Goal: Task Accomplishment & Management: Use online tool/utility

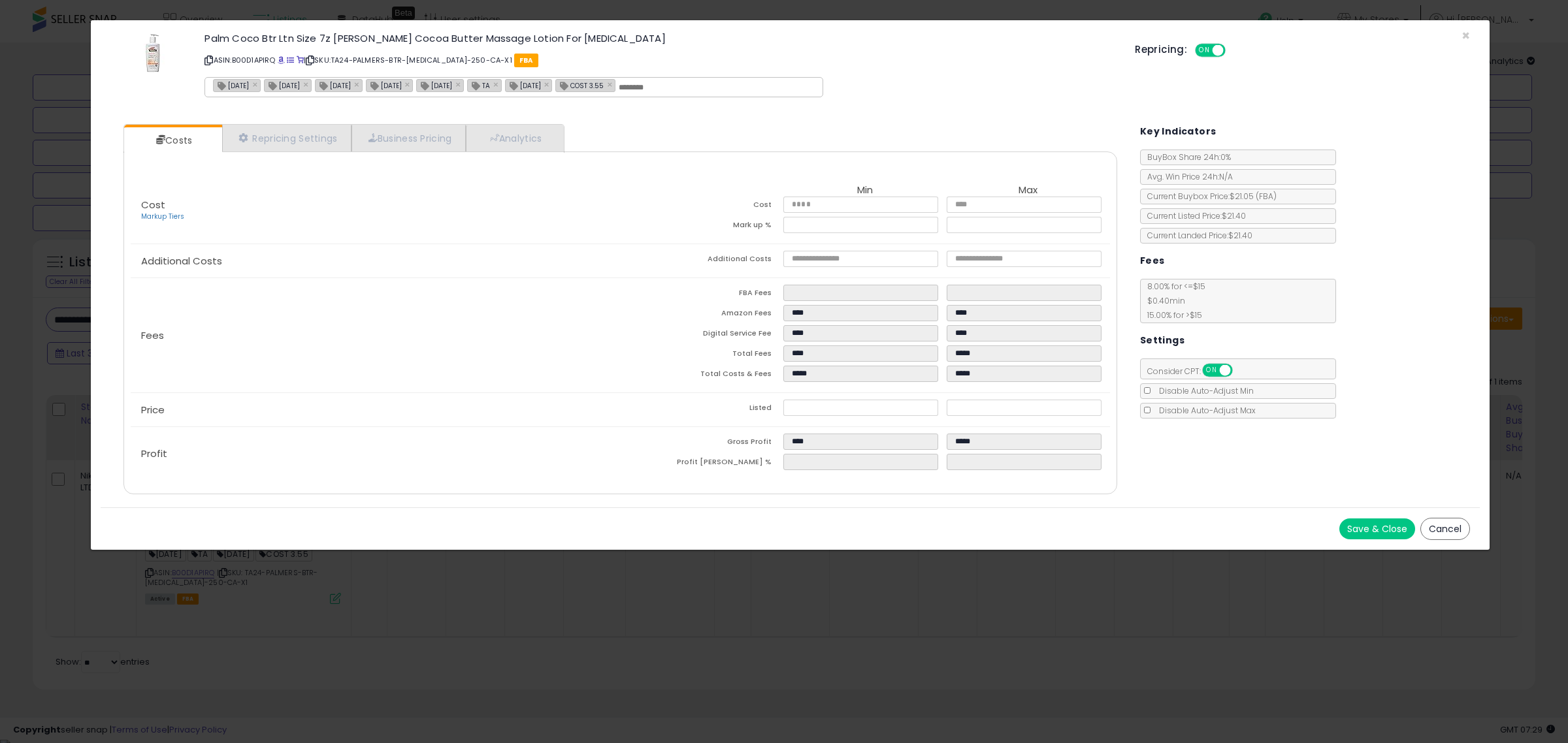
click at [1451, 526] on button "Cancel" at bounding box center [1445, 529] width 50 height 22
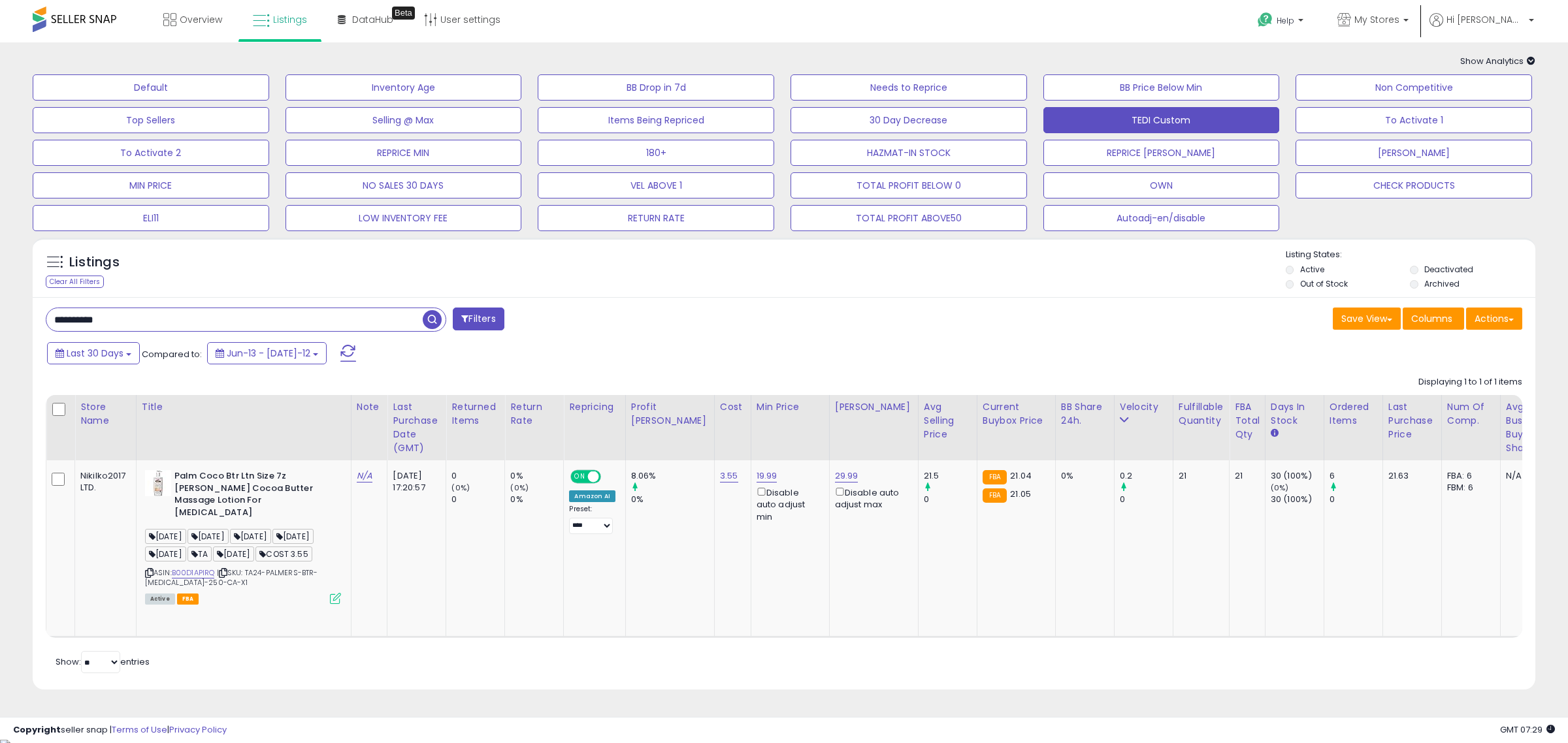
click at [297, 317] on input "**********" at bounding box center [234, 320] width 377 height 23
click at [299, 317] on input "**********" at bounding box center [234, 320] width 377 height 23
paste input "text"
type input "**********"
click at [433, 319] on span "button" at bounding box center [432, 319] width 19 height 19
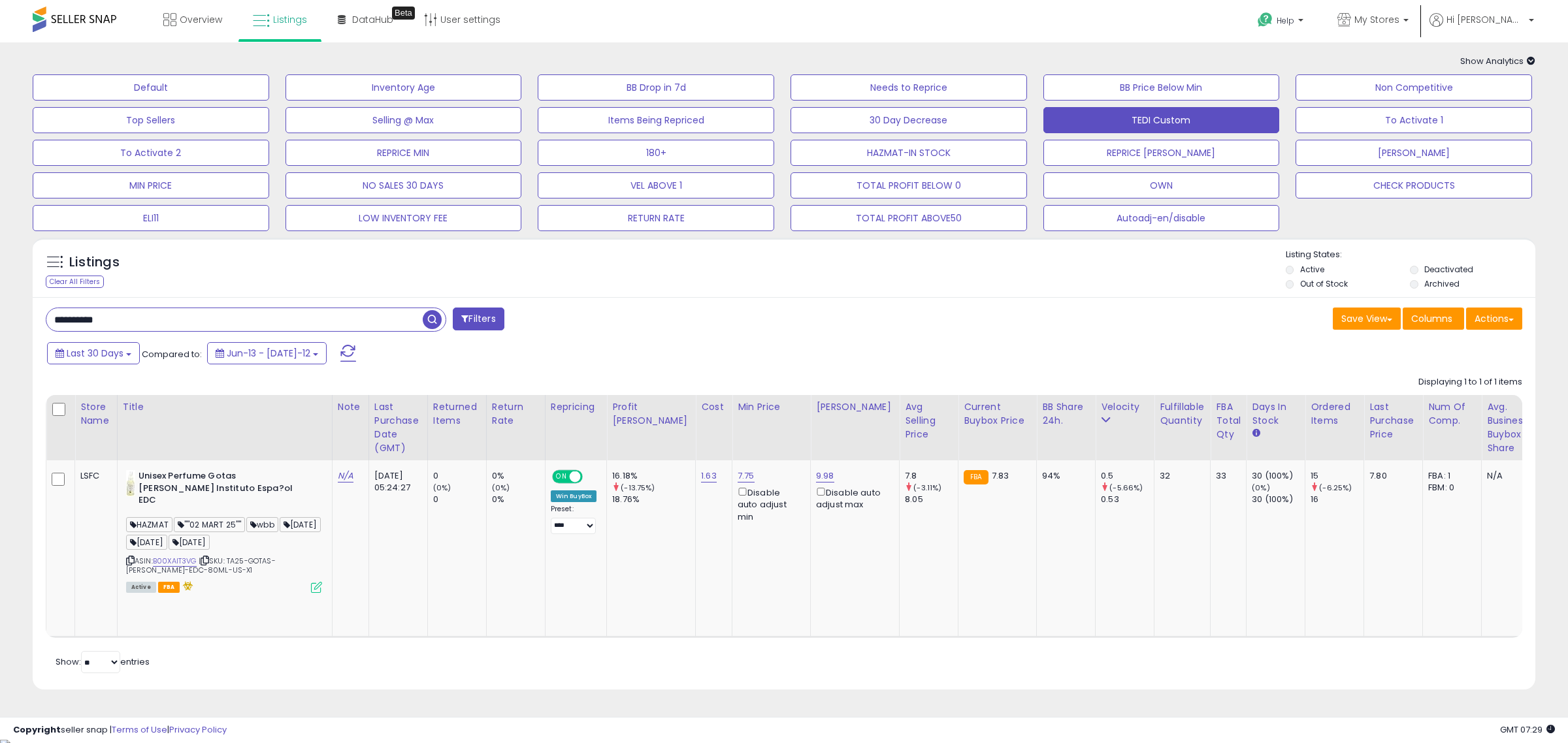
drag, startPoint x: 1053, startPoint y: 379, endPoint x: 1056, endPoint y: 367, distance: 12.4
click at [415, 651] on div "Displaying 1 to 1 of 1 items Store Name Title" at bounding box center [230, 661] width 369 height 22
click at [269, 101] on button "To Activate 1" at bounding box center [151, 87] width 236 height 26
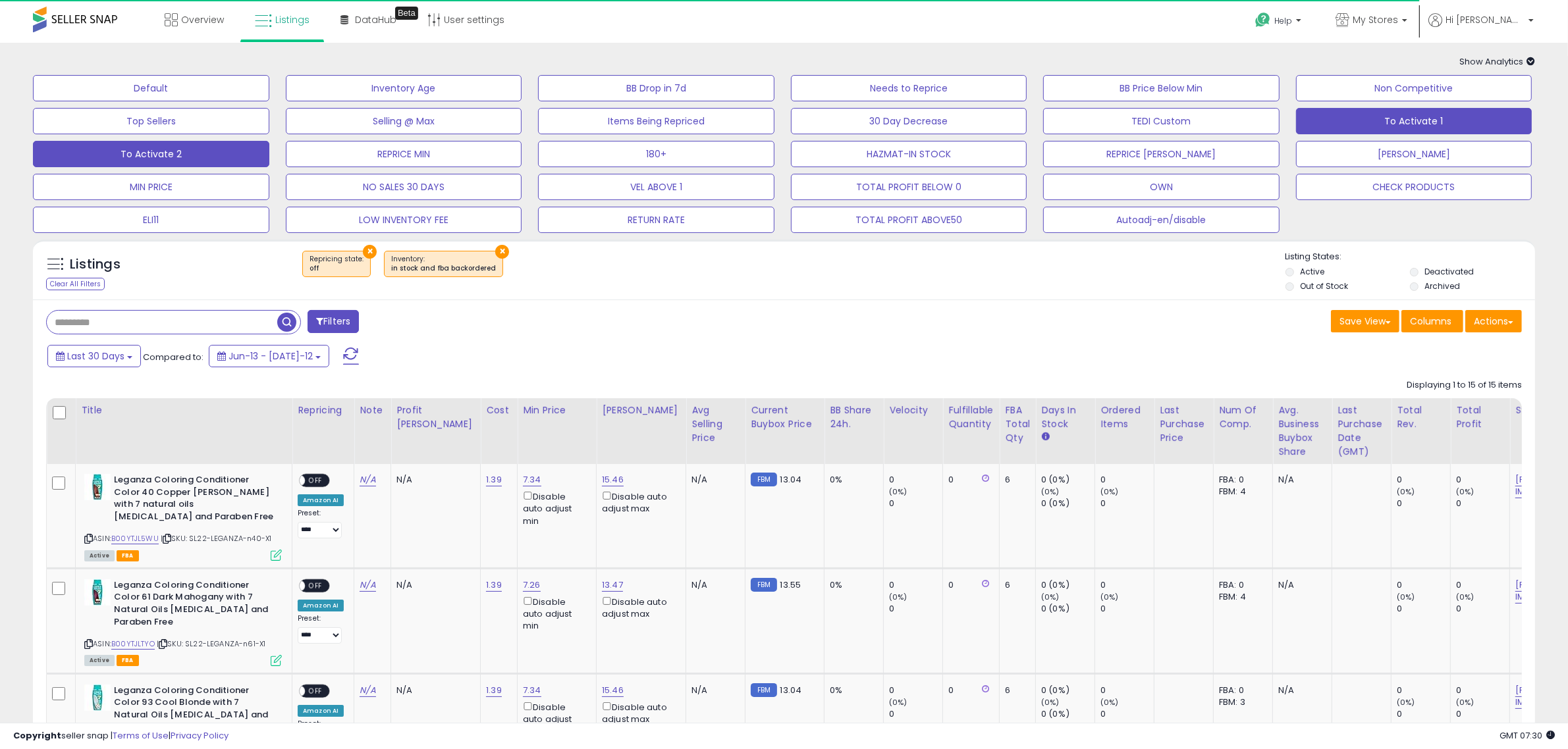
click at [135, 102] on button "To Activate 2" at bounding box center [150, 88] width 236 height 26
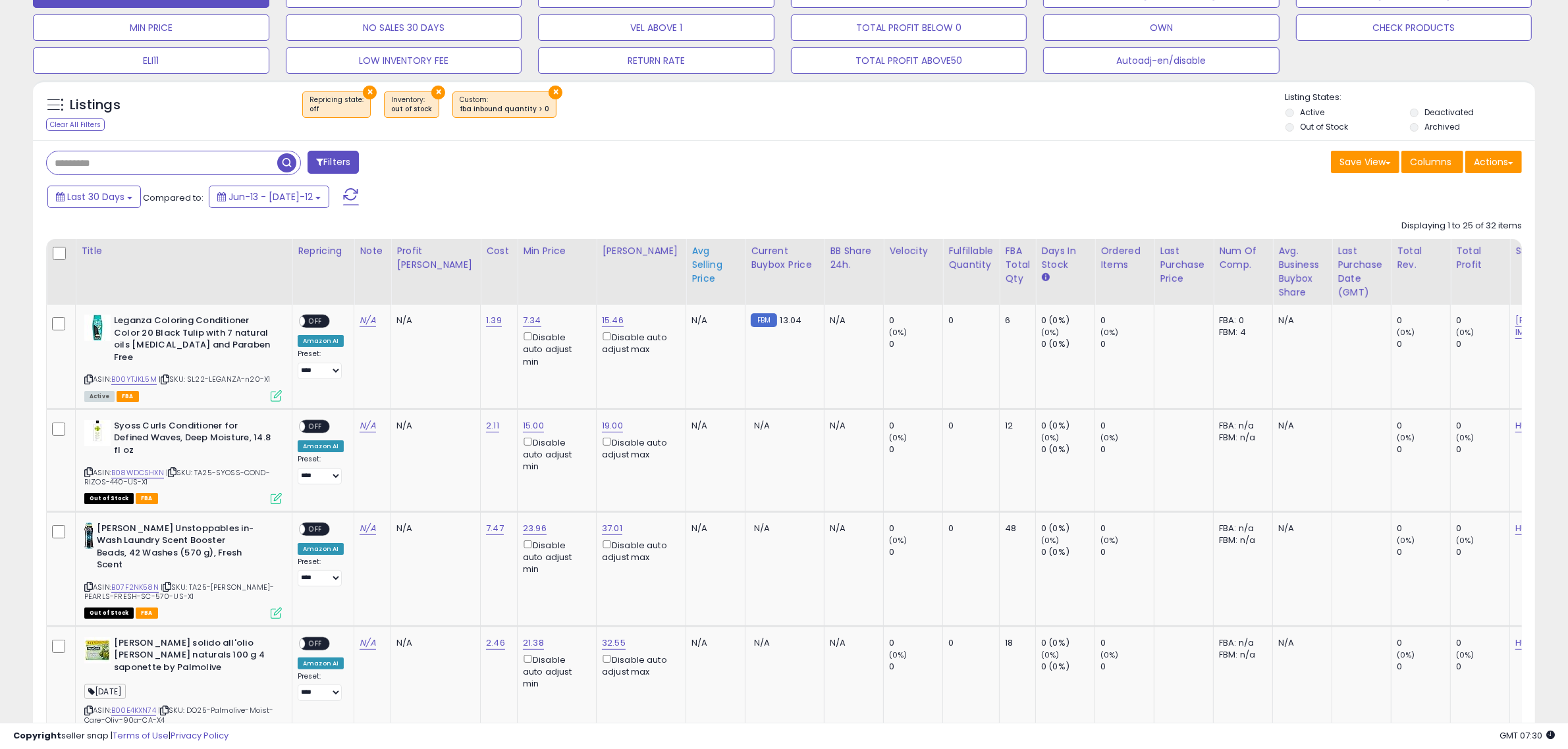
scroll to position [247, 0]
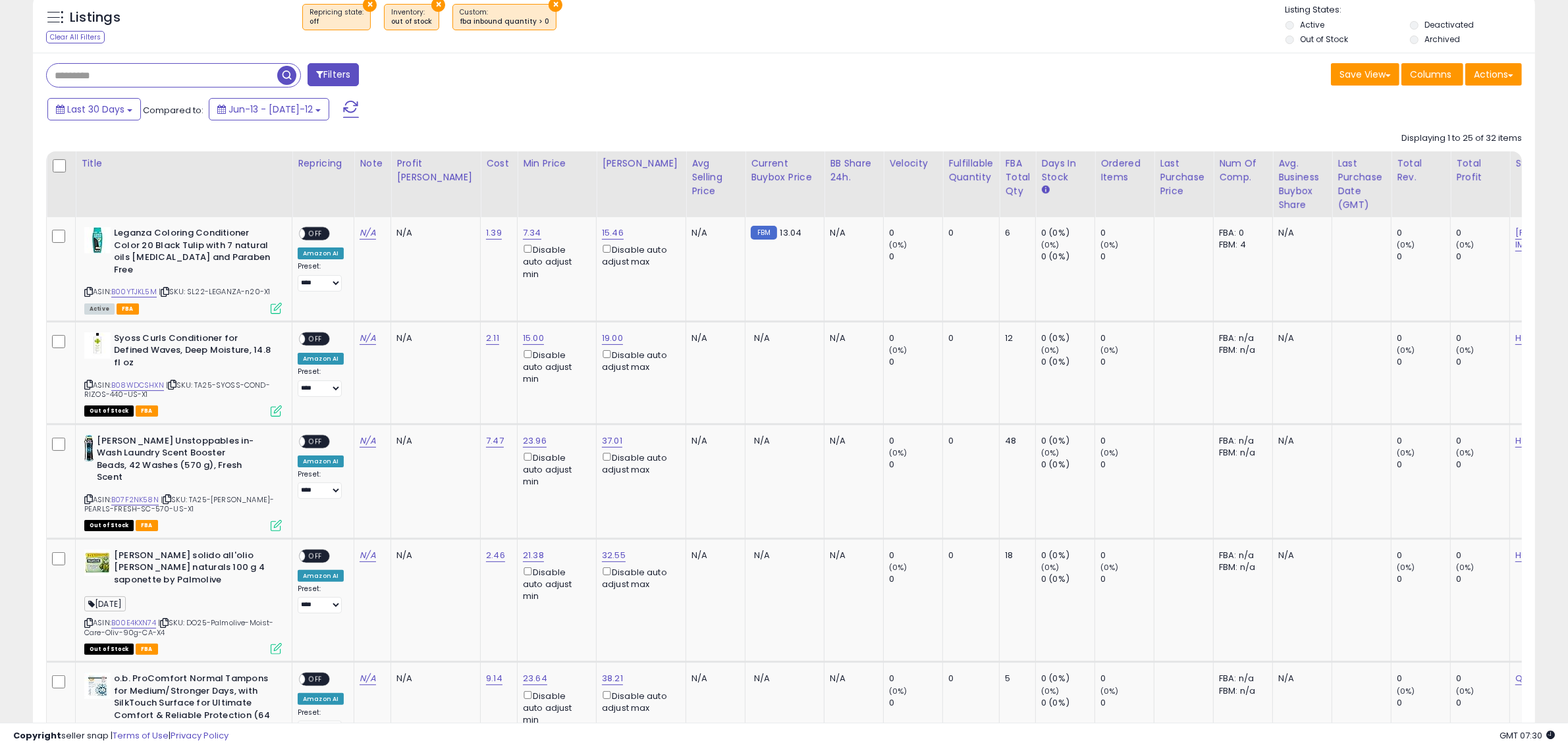
drag, startPoint x: 862, startPoint y: 162, endPoint x: 866, endPoint y: 168, distance: 7.2
click at [889, 162] on div "Velocity" at bounding box center [913, 163] width 48 height 14
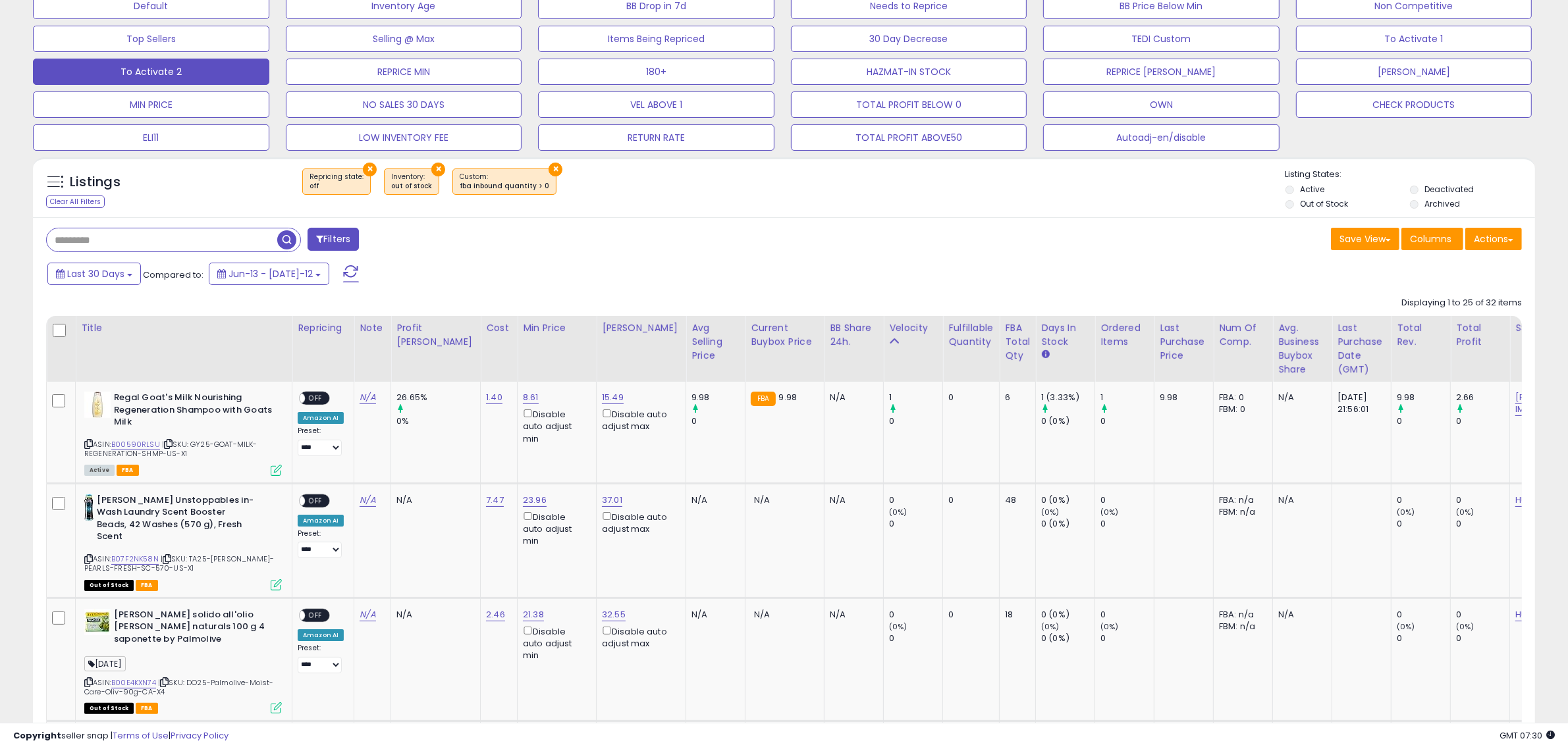
scroll to position [165, 0]
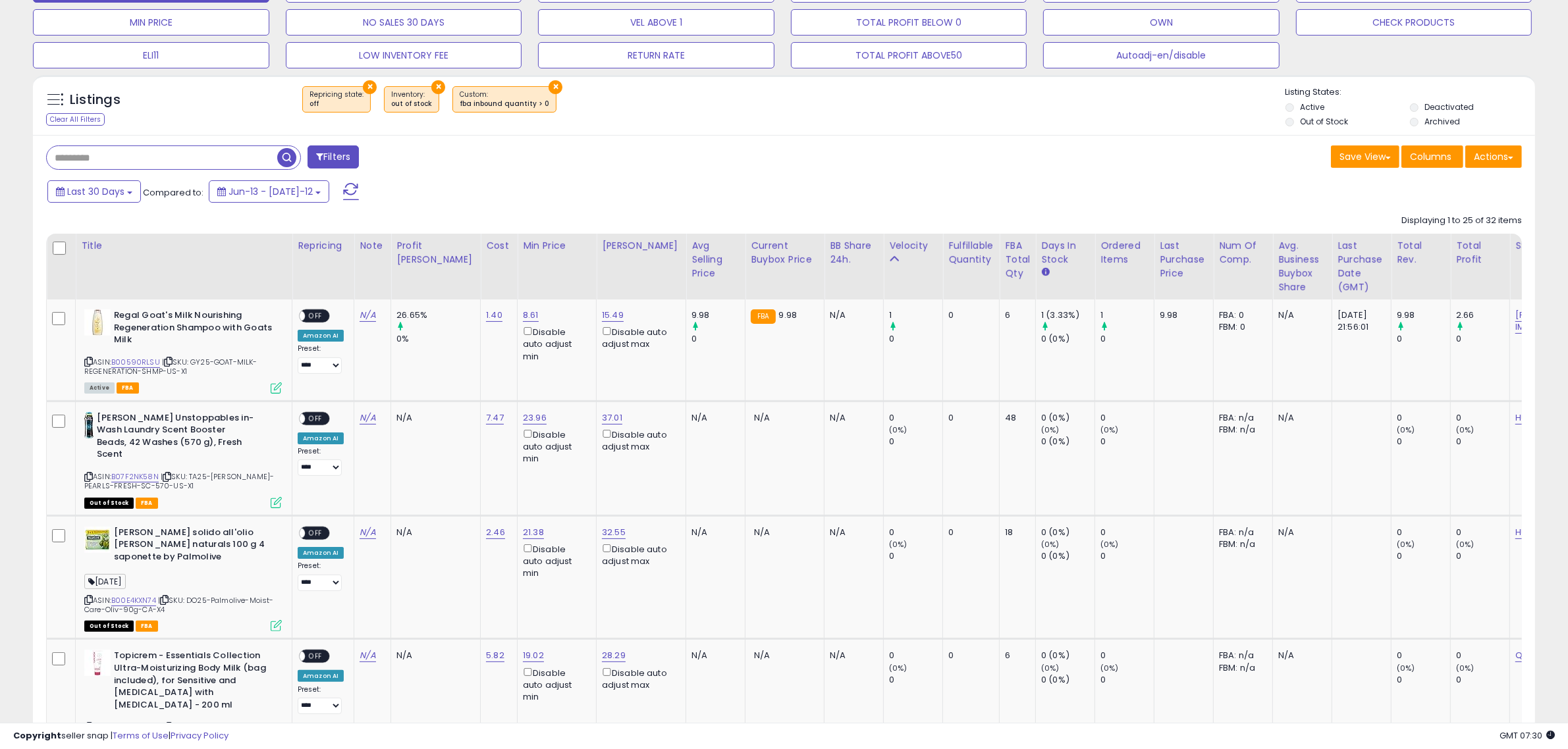
click at [870, 192] on div "Last 30 Days Compared to: Jun-13 - [DATE]-12" at bounding box center [597, 193] width 1107 height 30
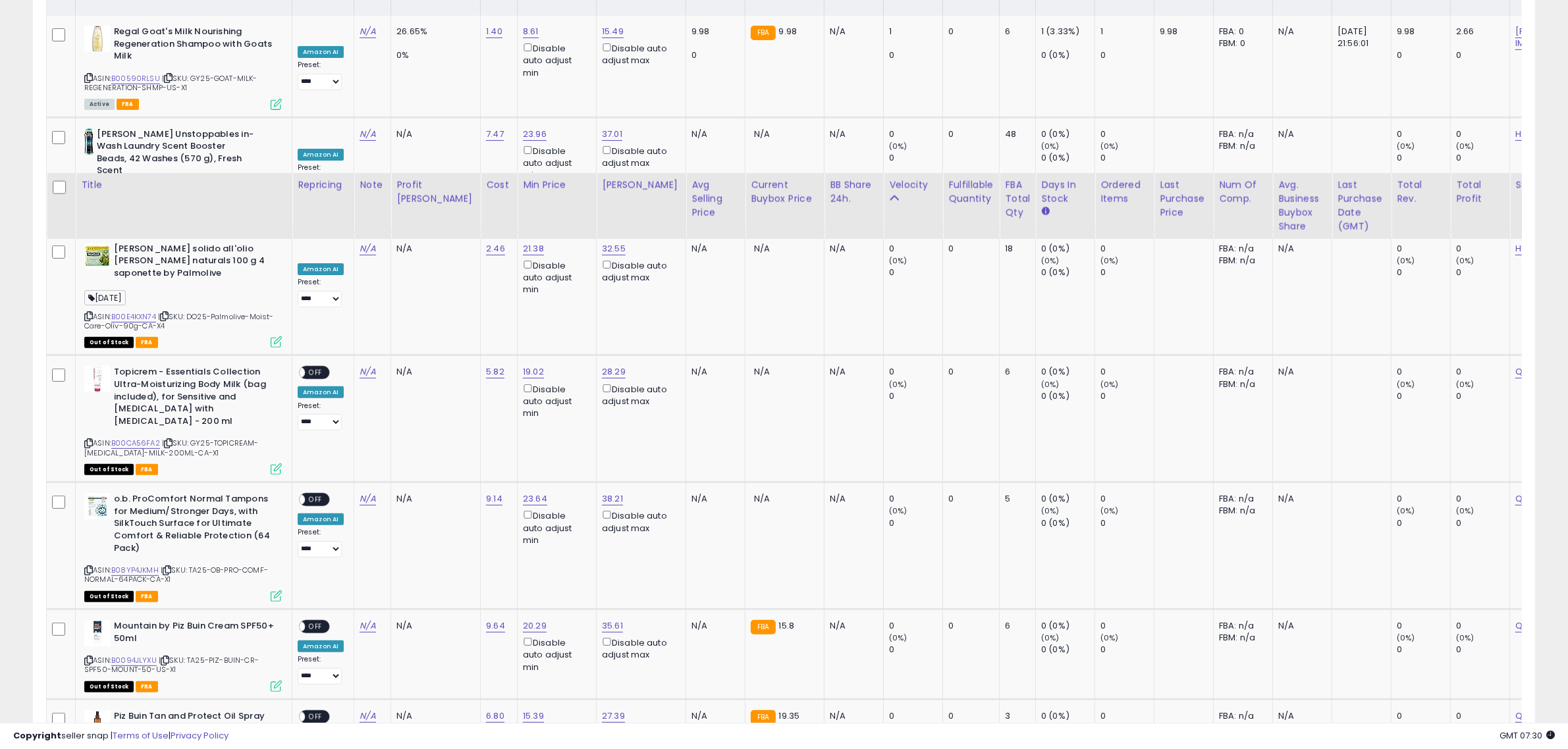
scroll to position [0, 0]
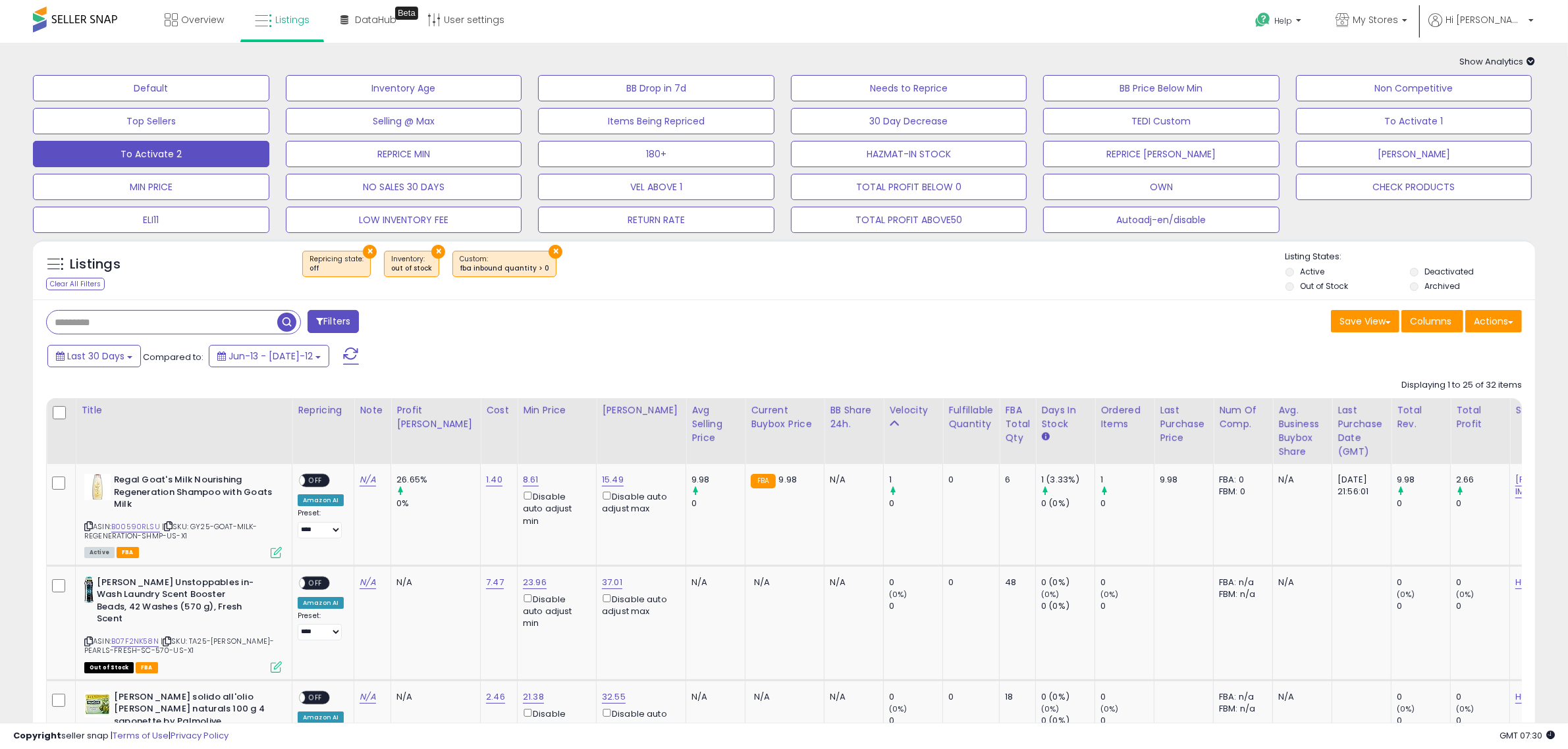
click at [804, 321] on div "Save View Save As New View Update Current View Columns Actions Import Export Vi…" at bounding box center [1158, 323] width 748 height 26
click at [825, 321] on div "Save View Save As New View Update Current View Columns Actions Import Export Vi…" at bounding box center [1158, 323] width 748 height 26
click at [270, 102] on button "TEDI Custom" at bounding box center [150, 88] width 236 height 26
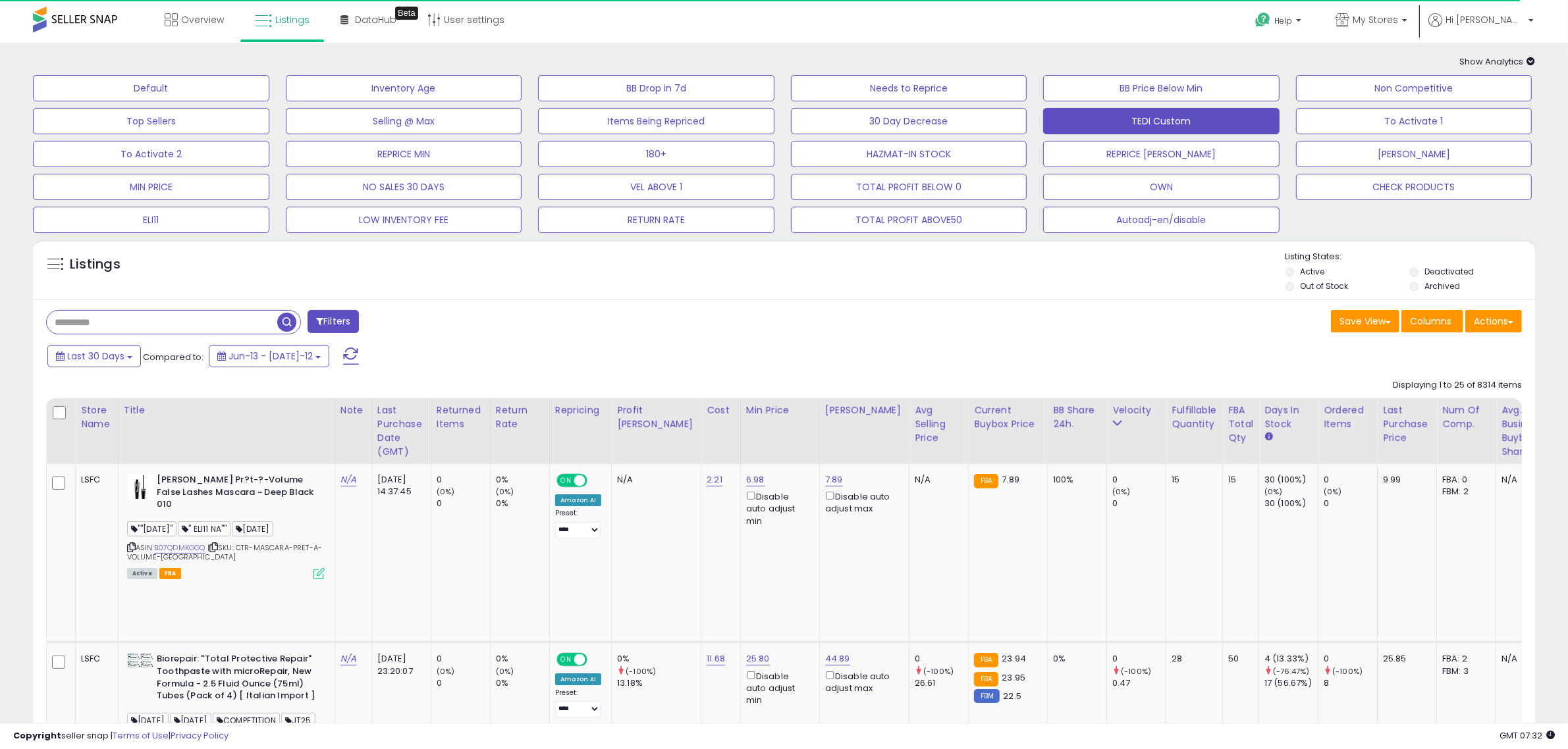
click at [143, 322] on input "text" at bounding box center [162, 322] width 231 height 23
paste input "**********"
type input "*********"
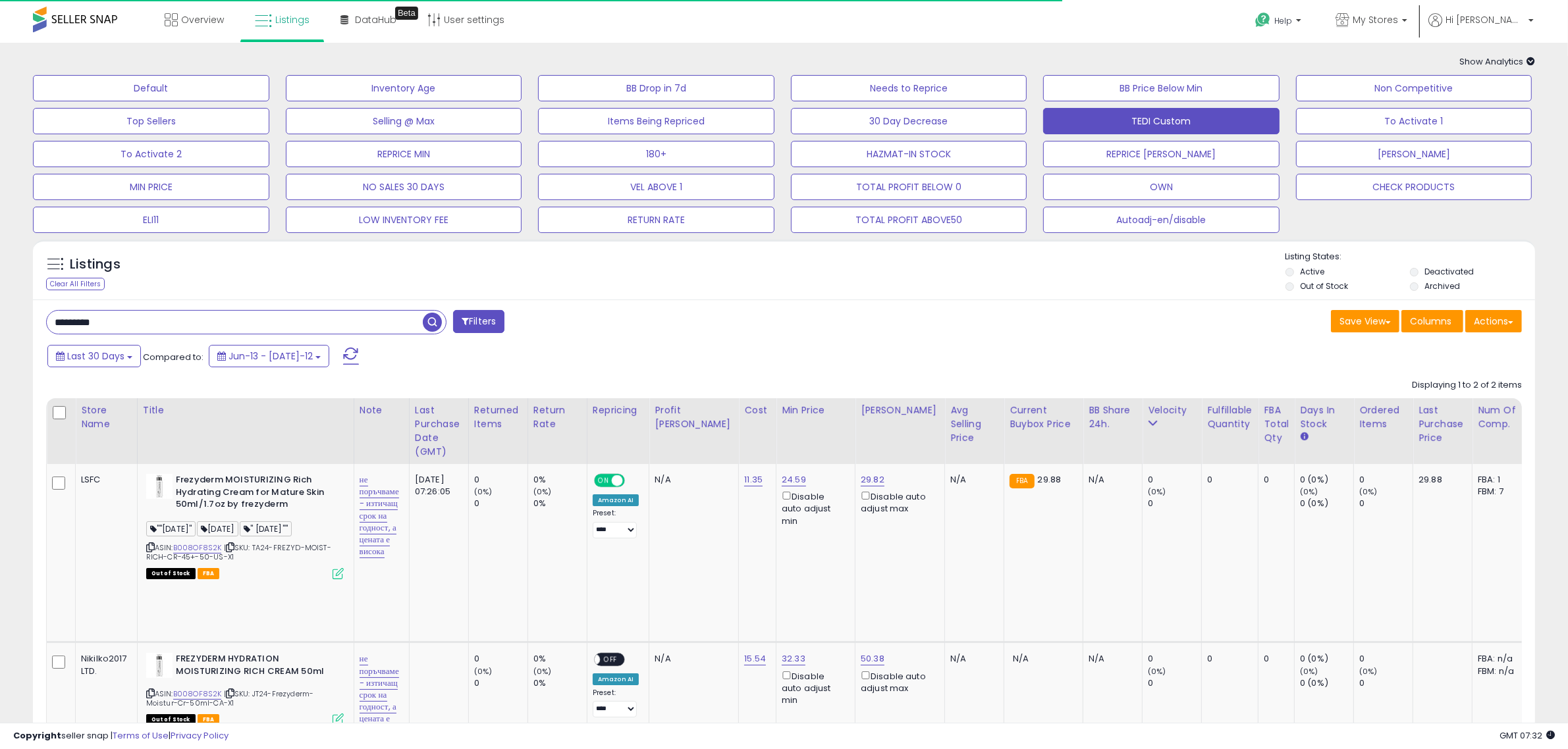
click at [131, 321] on div "********* Filters Save View Save As New View Update Current View" at bounding box center [784, 586] width 1502 height 575
click at [703, 350] on div "Last 30 Days Compared to: Jun-13 - [DATE]-12" at bounding box center [597, 357] width 1107 height 30
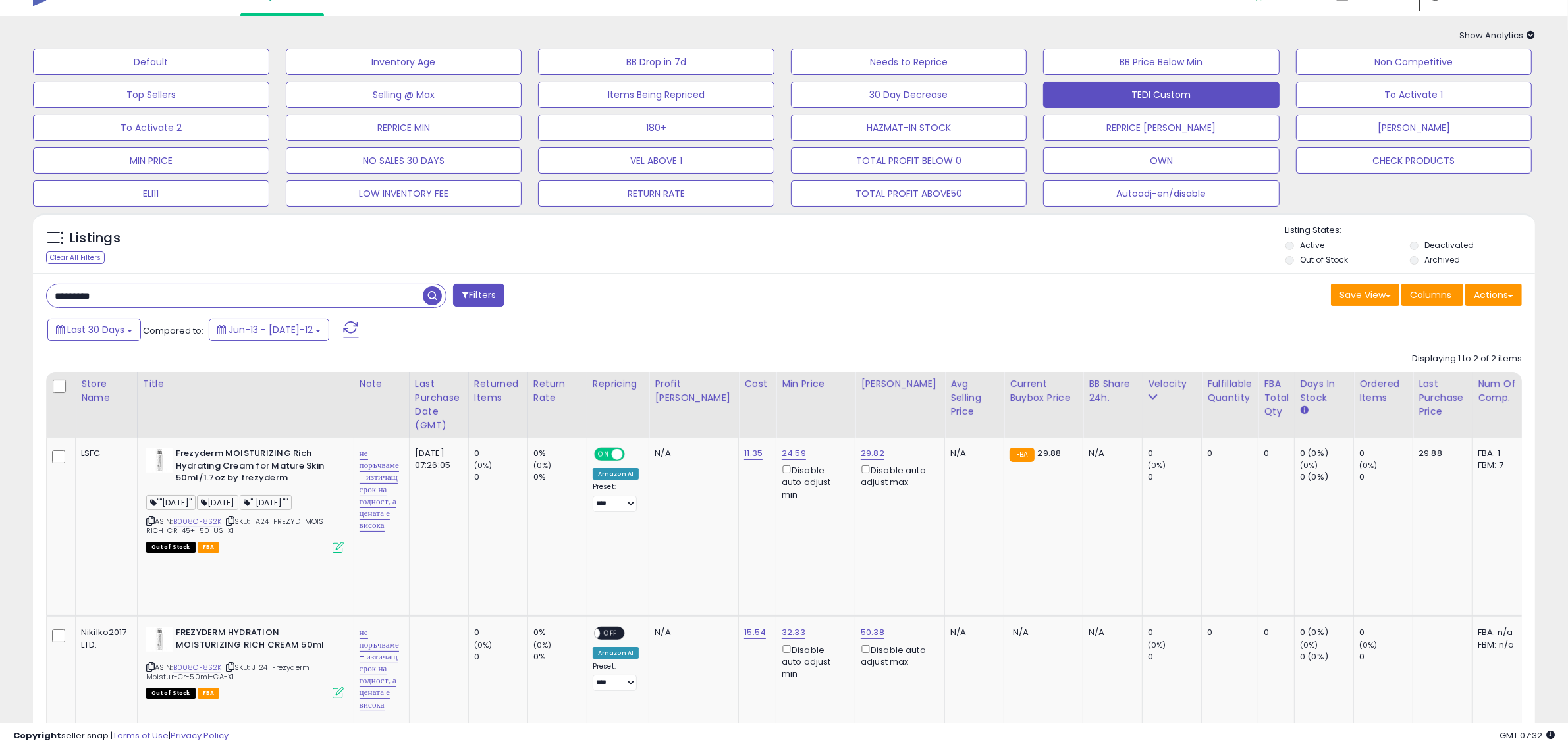
scroll to position [51, 0]
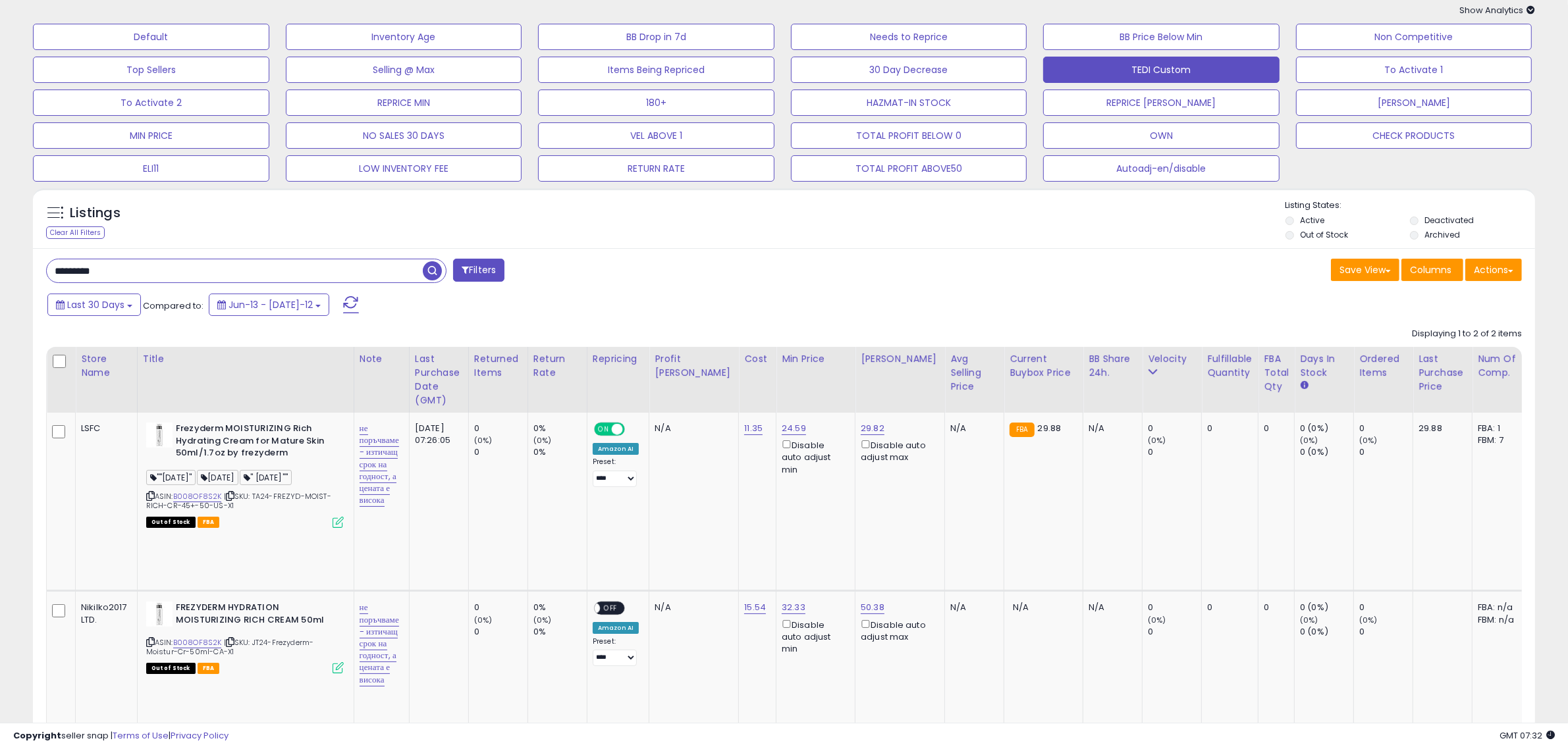
click at [278, 216] on div "Listings Clear All Filters" at bounding box center [160, 221] width 250 height 44
click at [216, 266] on input "*********" at bounding box center [234, 271] width 376 height 23
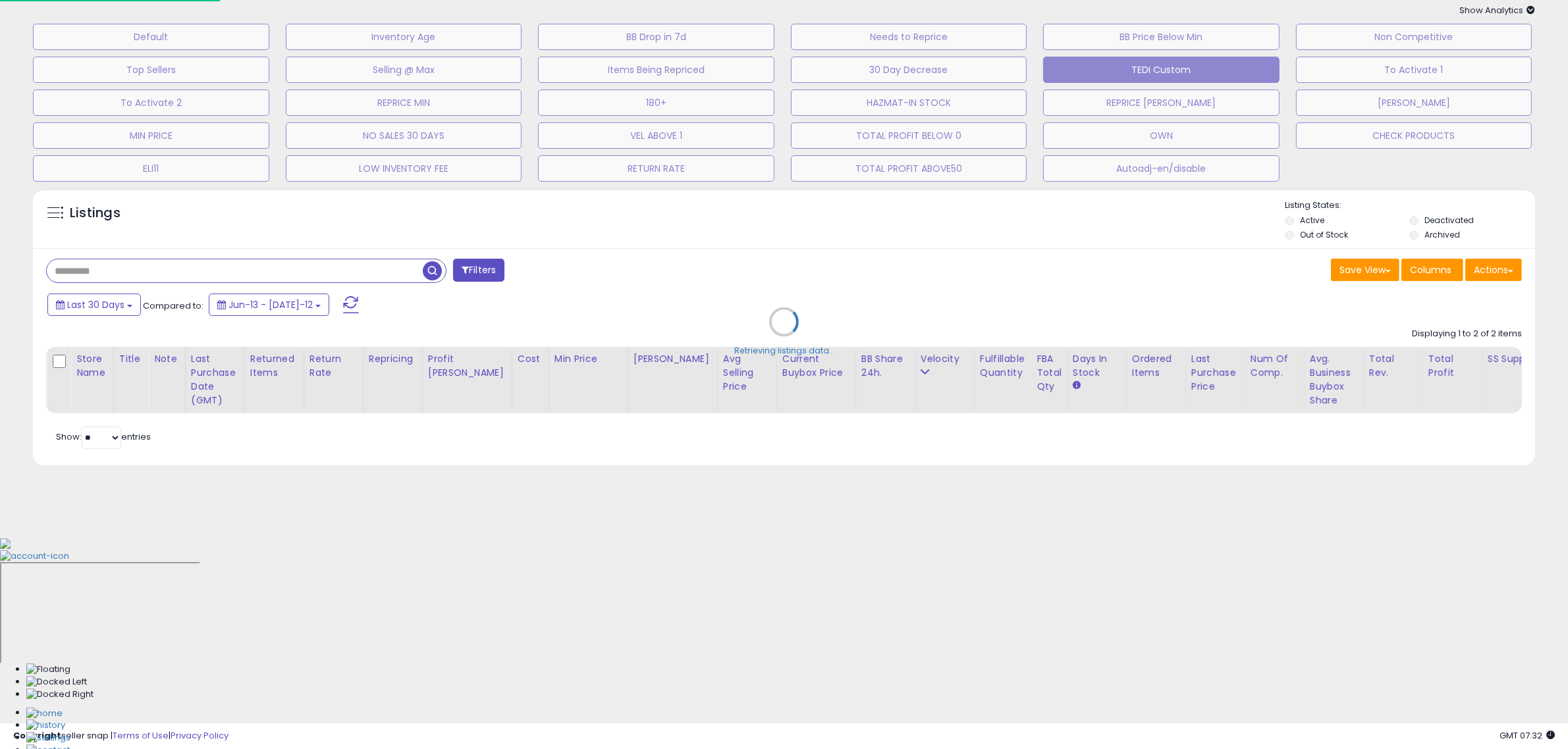
scroll to position [0, 0]
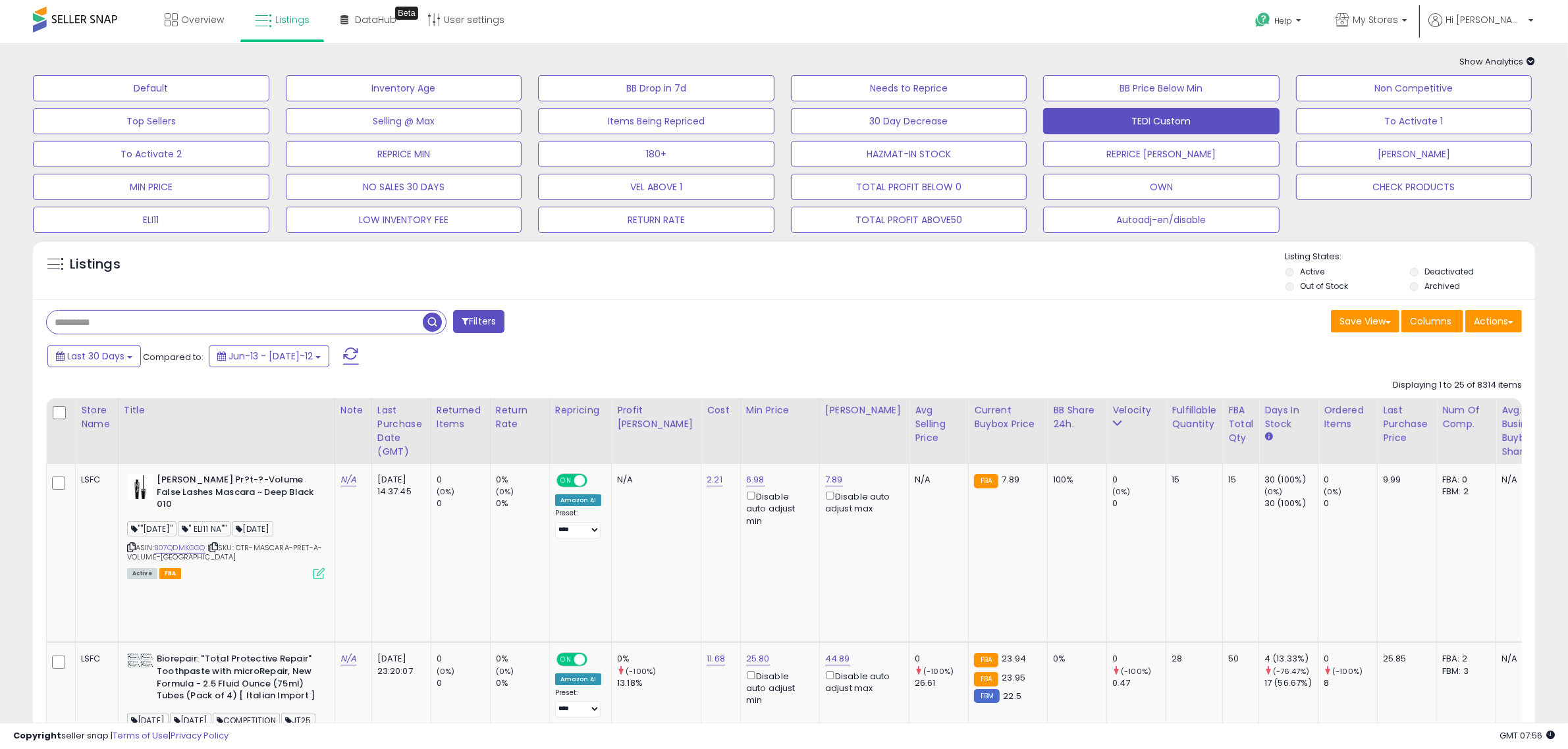
click at [497, 324] on button "Filters" at bounding box center [478, 321] width 51 height 23
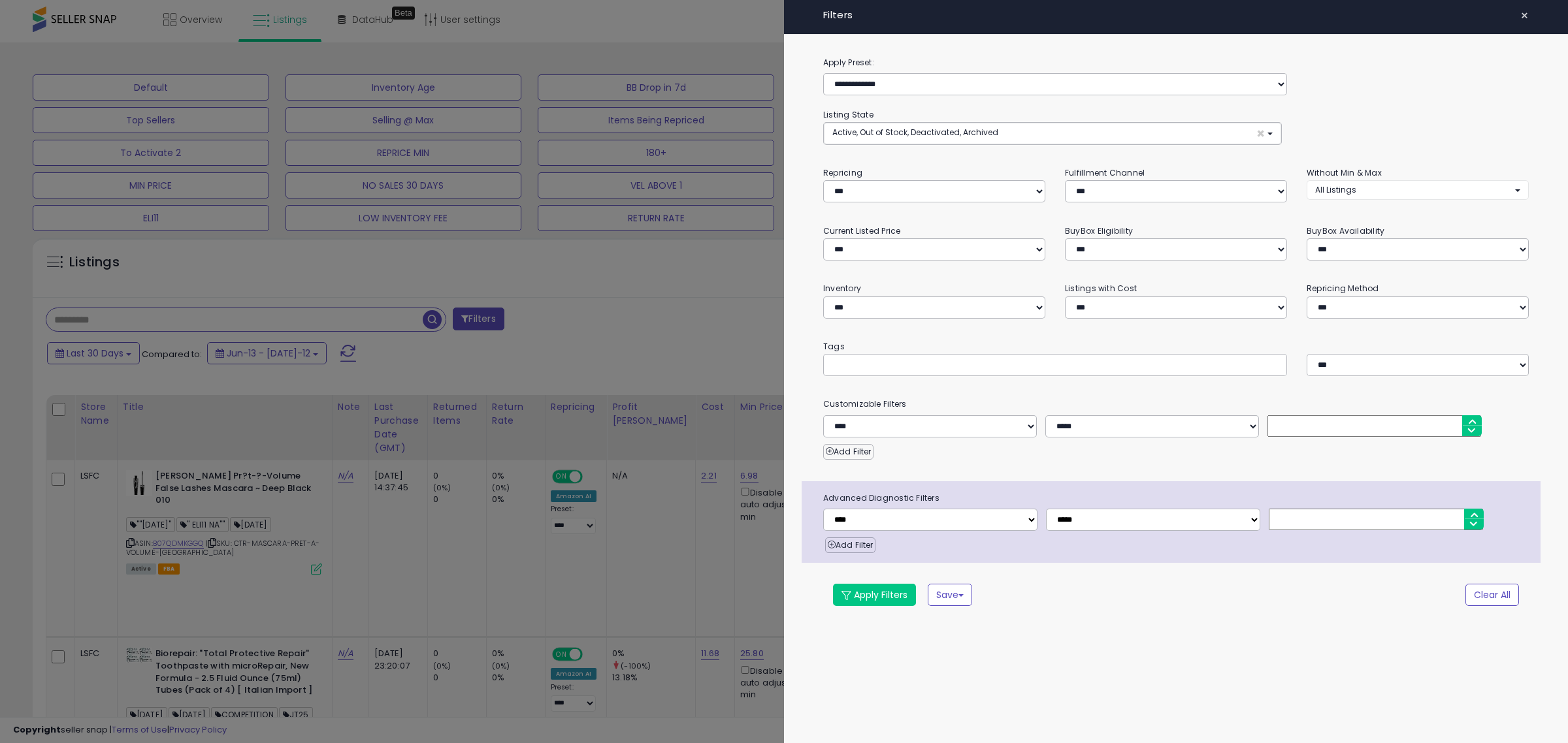
click at [897, 363] on input "text" at bounding box center [929, 364] width 196 height 13
type input "******"
click at [875, 593] on button "Apply Filters" at bounding box center [874, 595] width 83 height 22
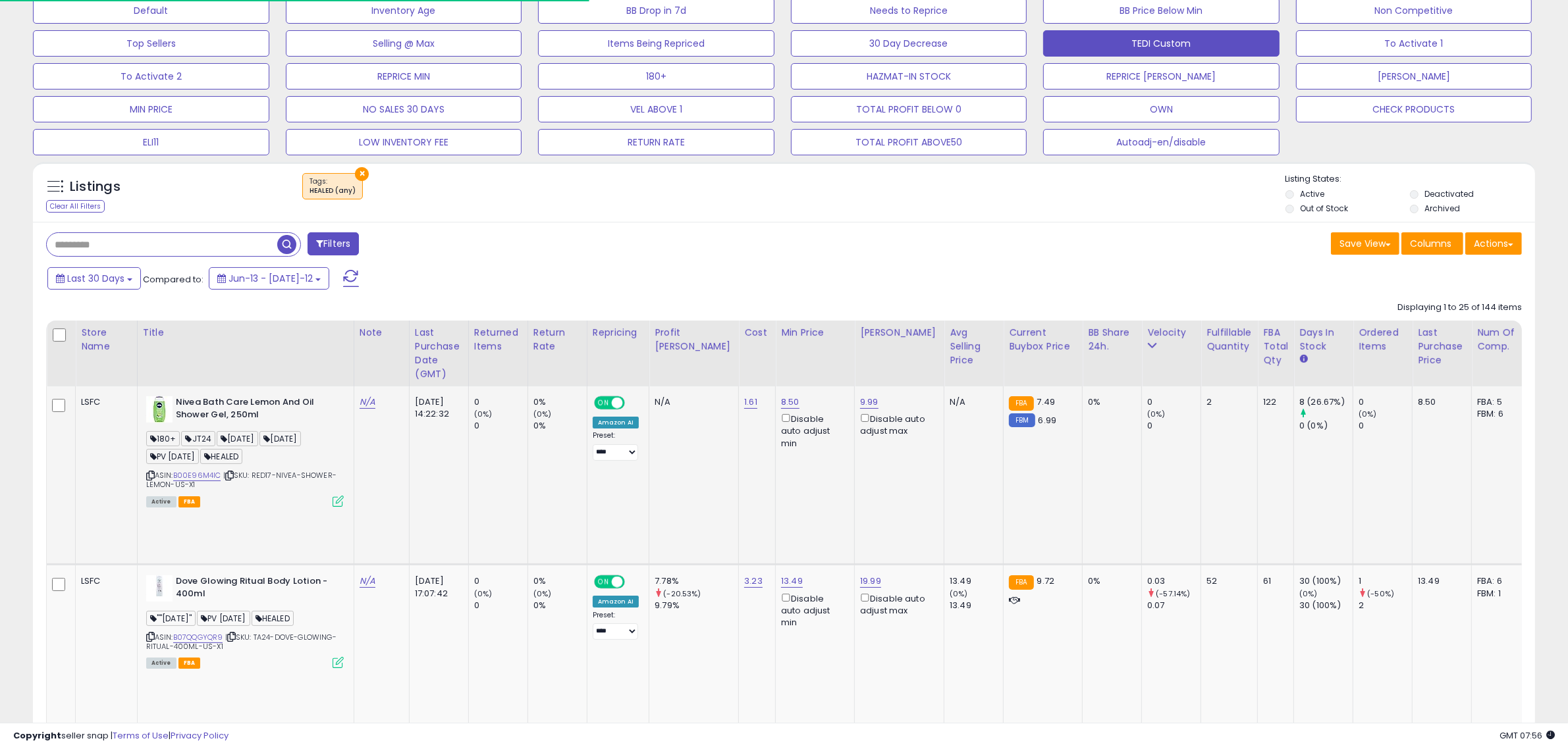
scroll to position [82, 0]
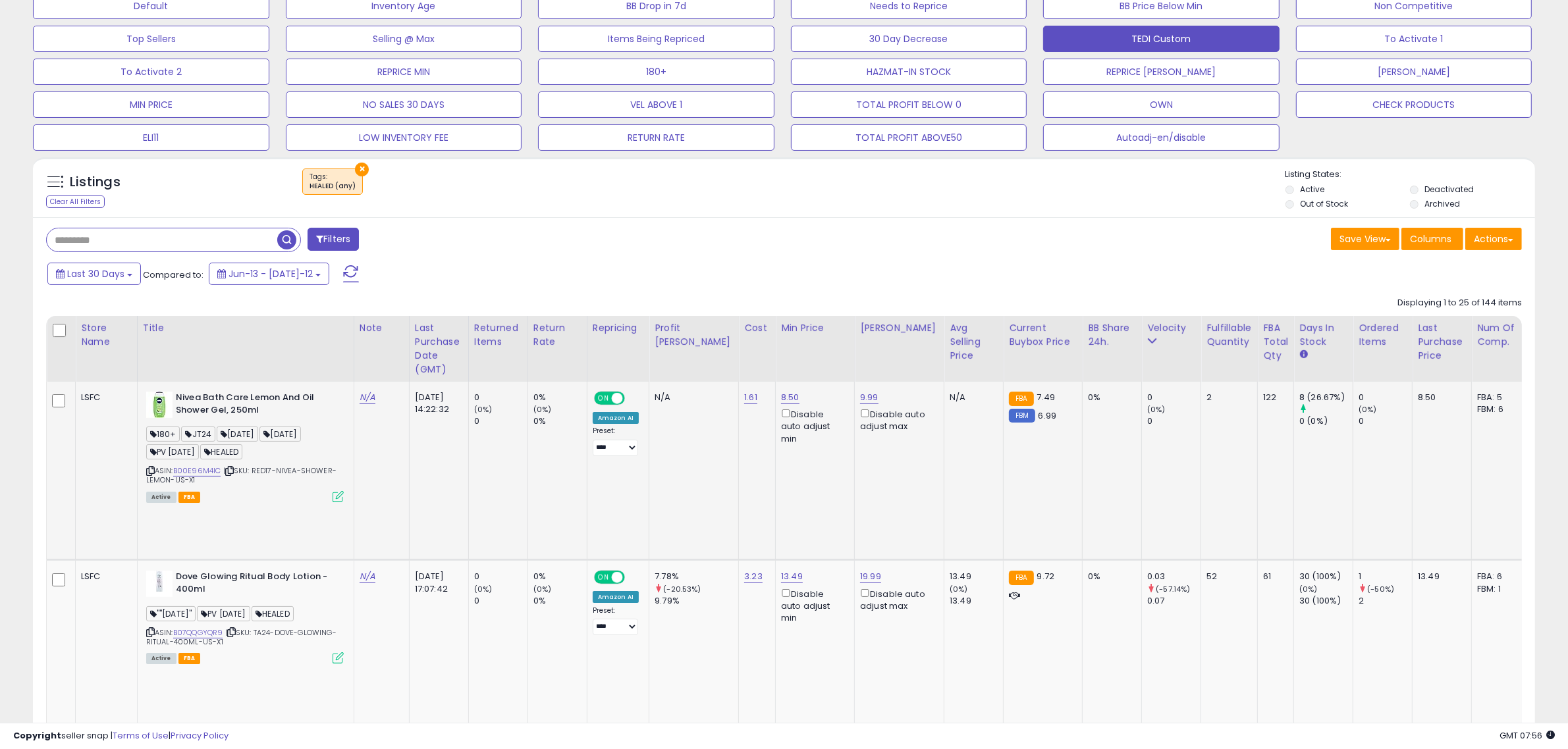
click at [335, 494] on icon at bounding box center [338, 496] width 11 height 11
click at [332, 652] on icon at bounding box center [338, 657] width 11 height 11
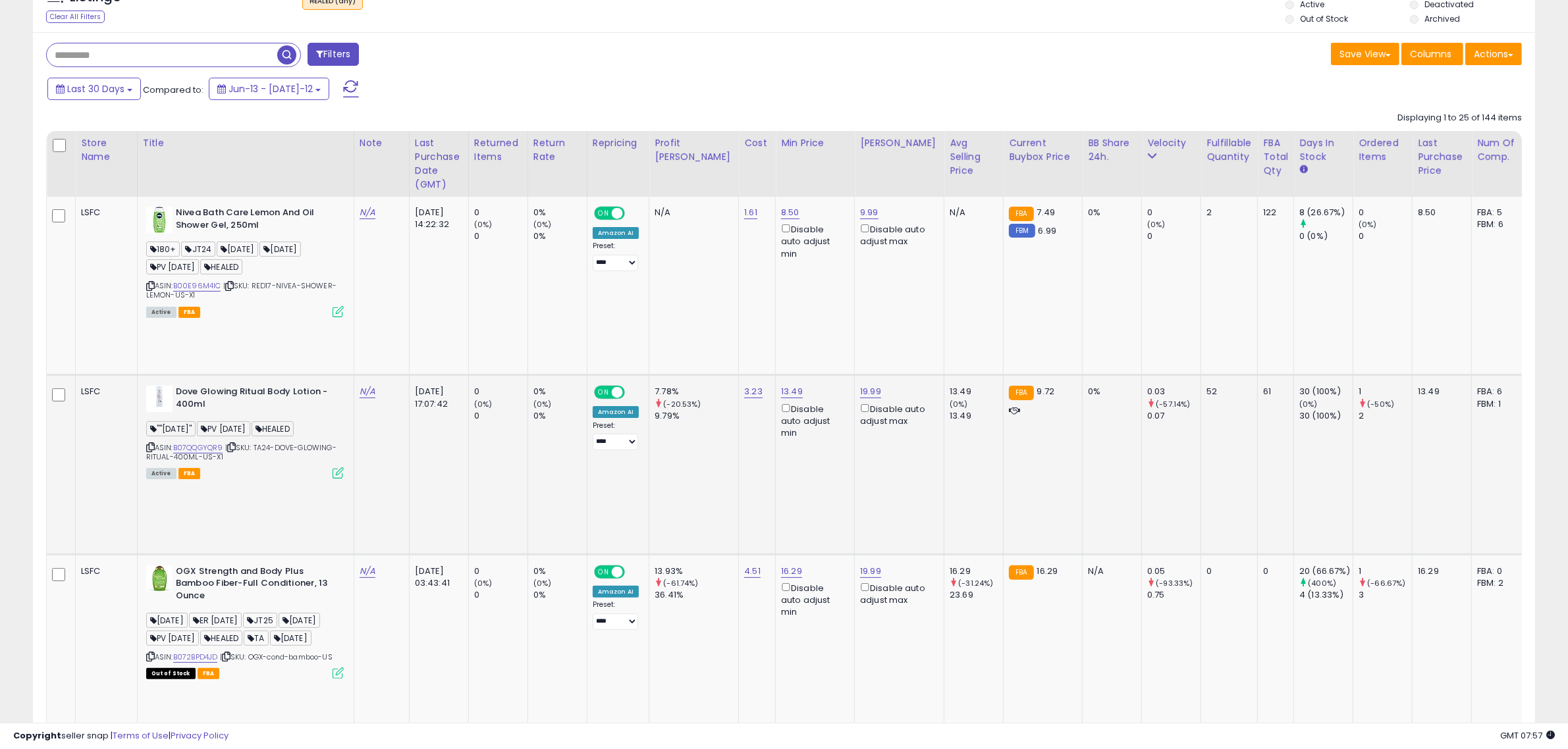
scroll to position [0, 0]
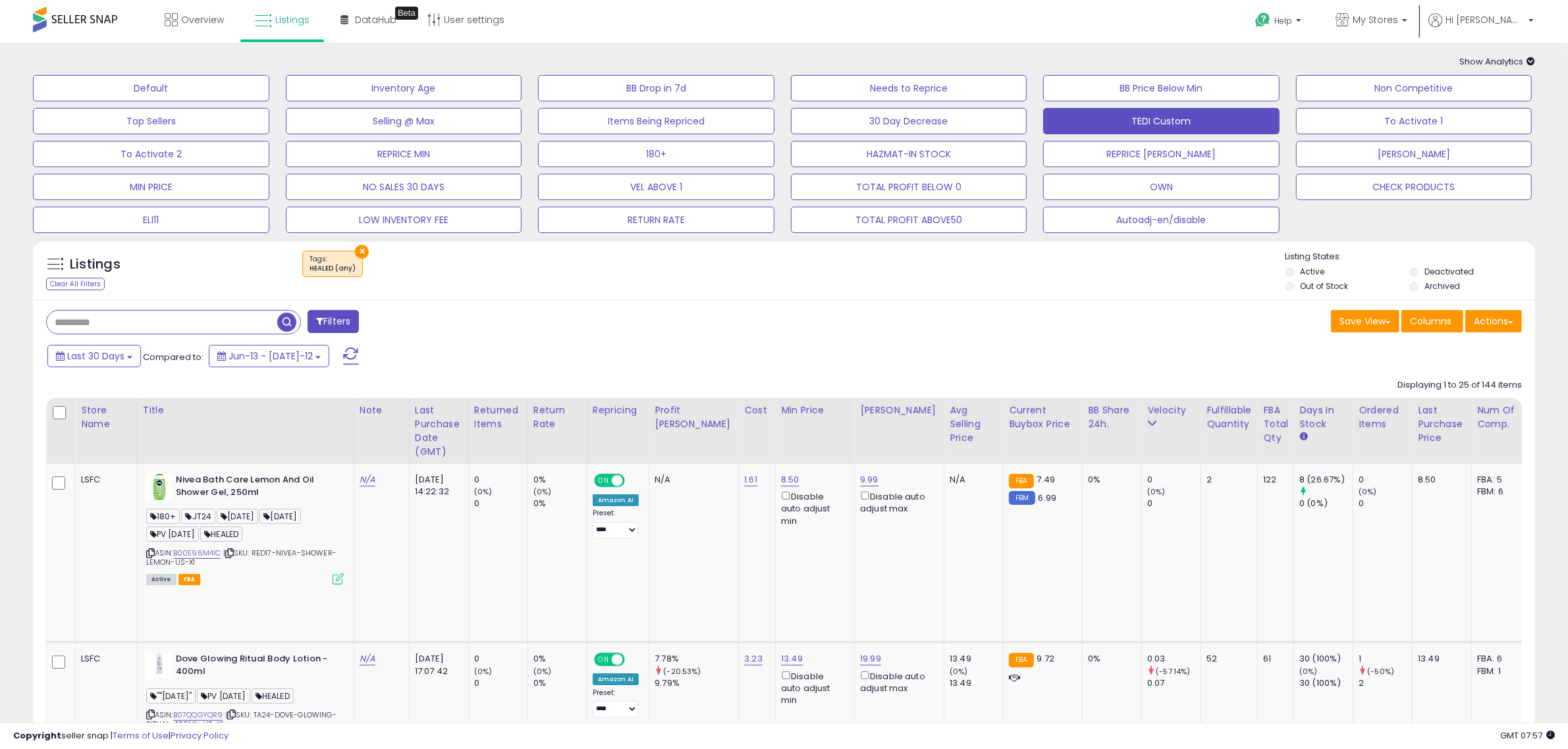
click at [1071, 369] on div "Last 30 Days Compared to: Jun-13 - [DATE]-12" at bounding box center [597, 357] width 1107 height 30
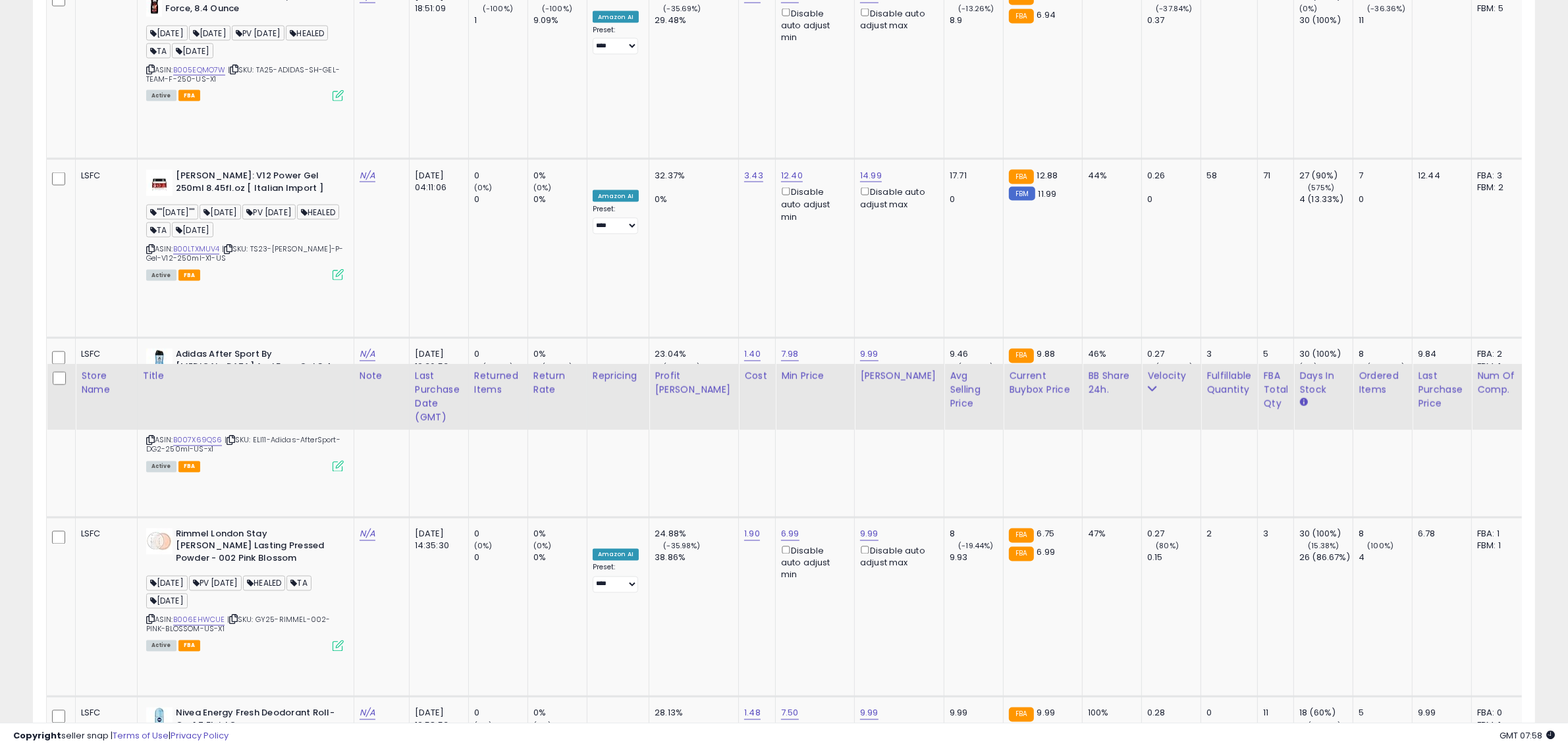
scroll to position [3394, 0]
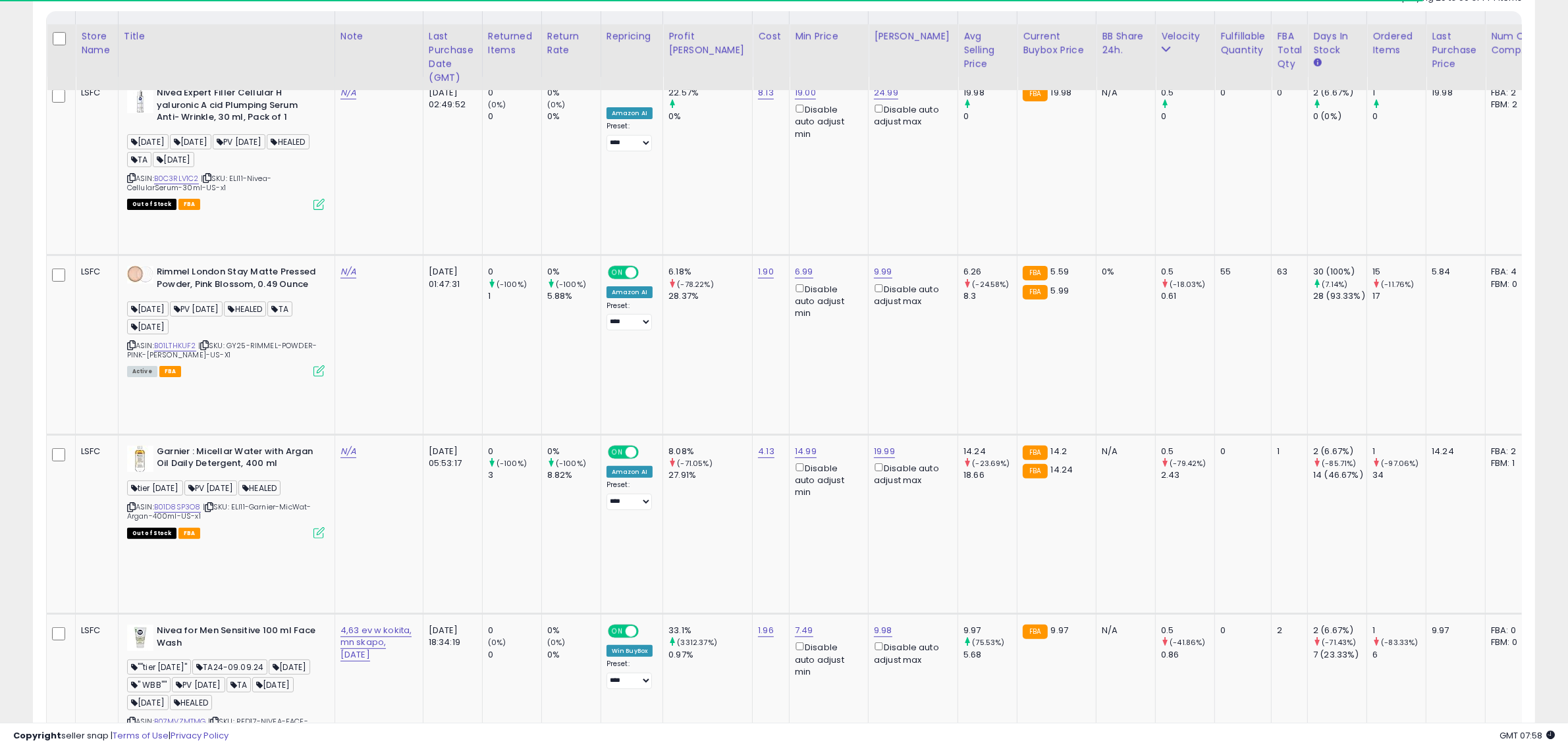
scroll to position [412, 0]
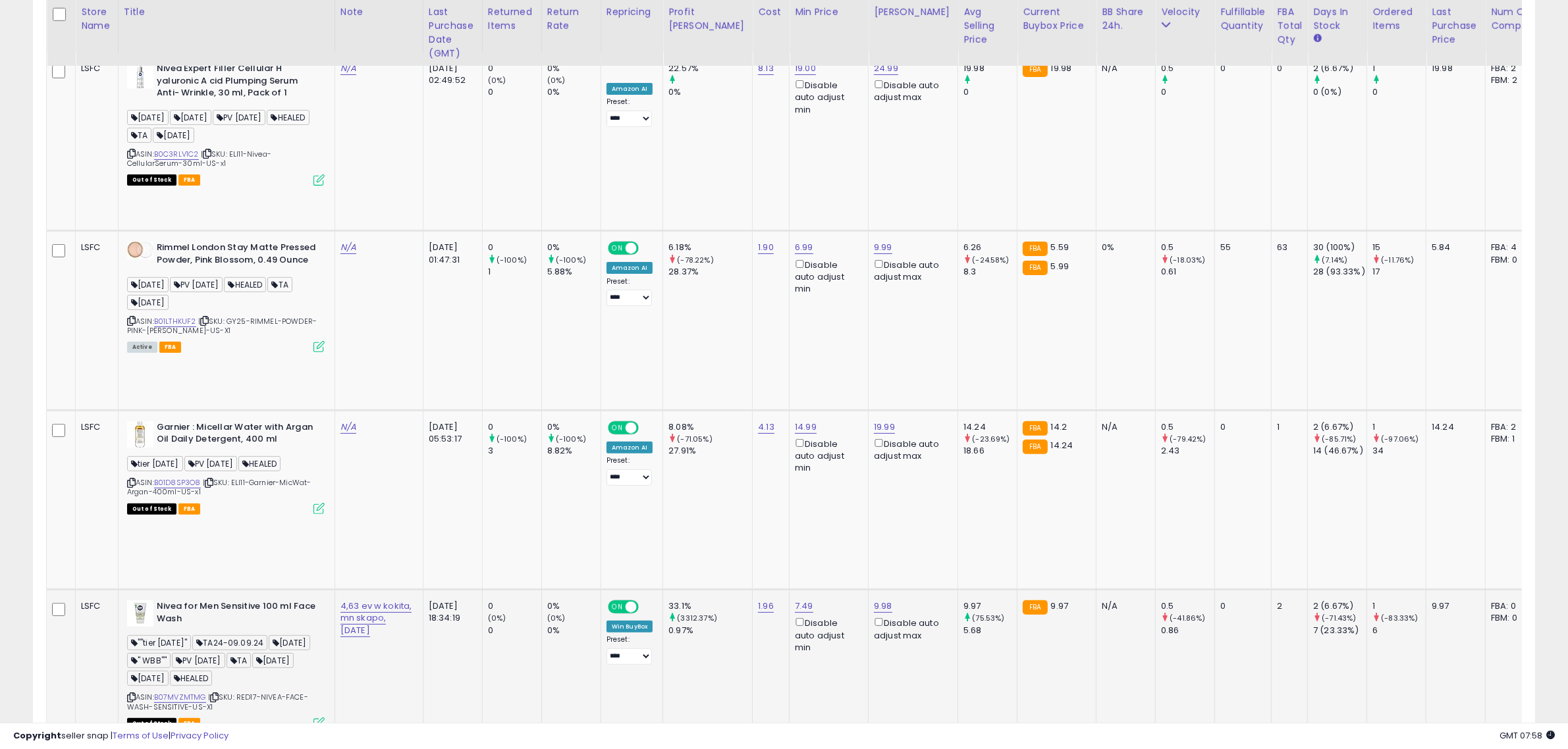
click at [320, 718] on icon at bounding box center [318, 723] width 11 height 11
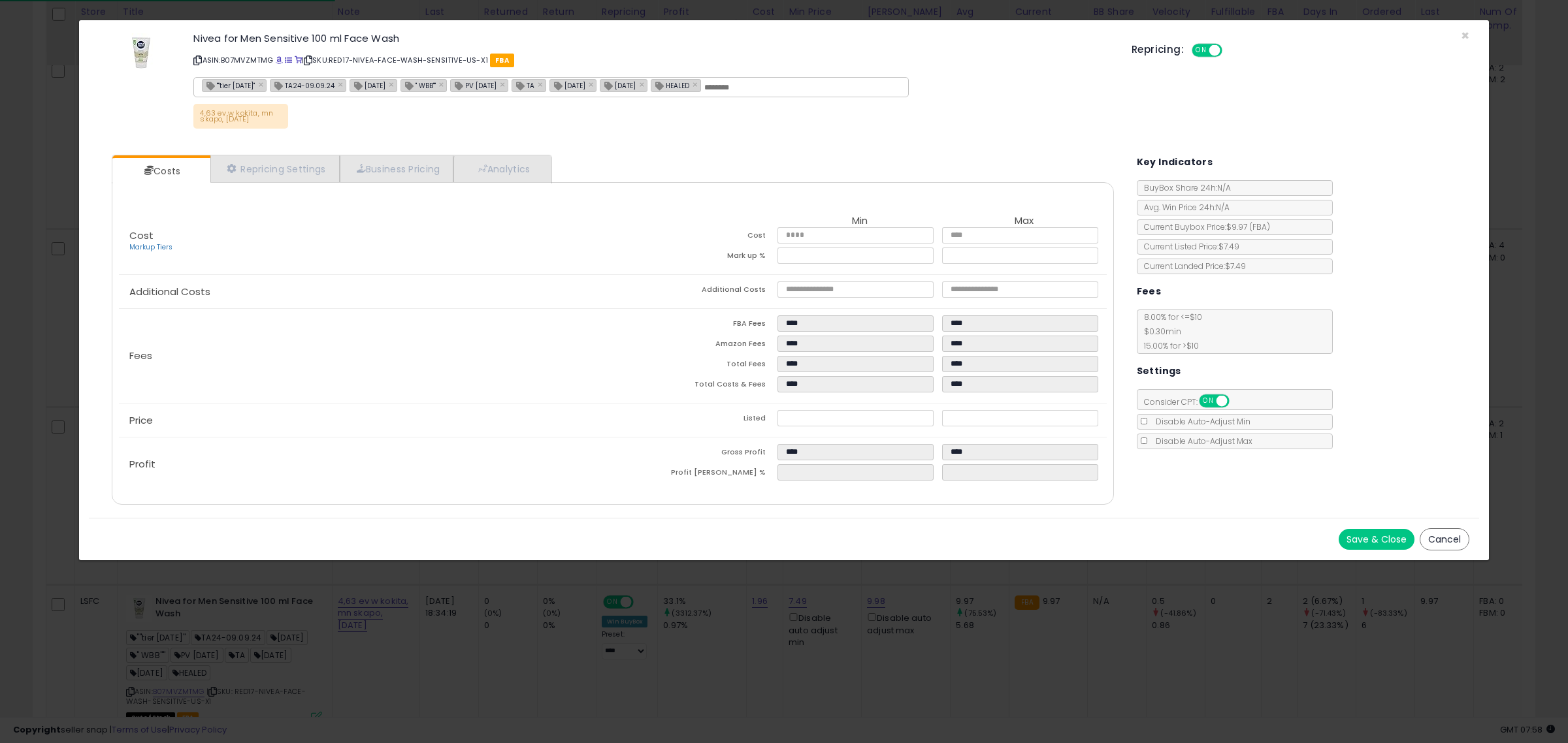
click at [321, 618] on div "× Close Nivea for Men Sensitive 100 ml Face Wash ASIN: B07MVZMTMG | SKU: RED17-…" at bounding box center [784, 371] width 1568 height 743
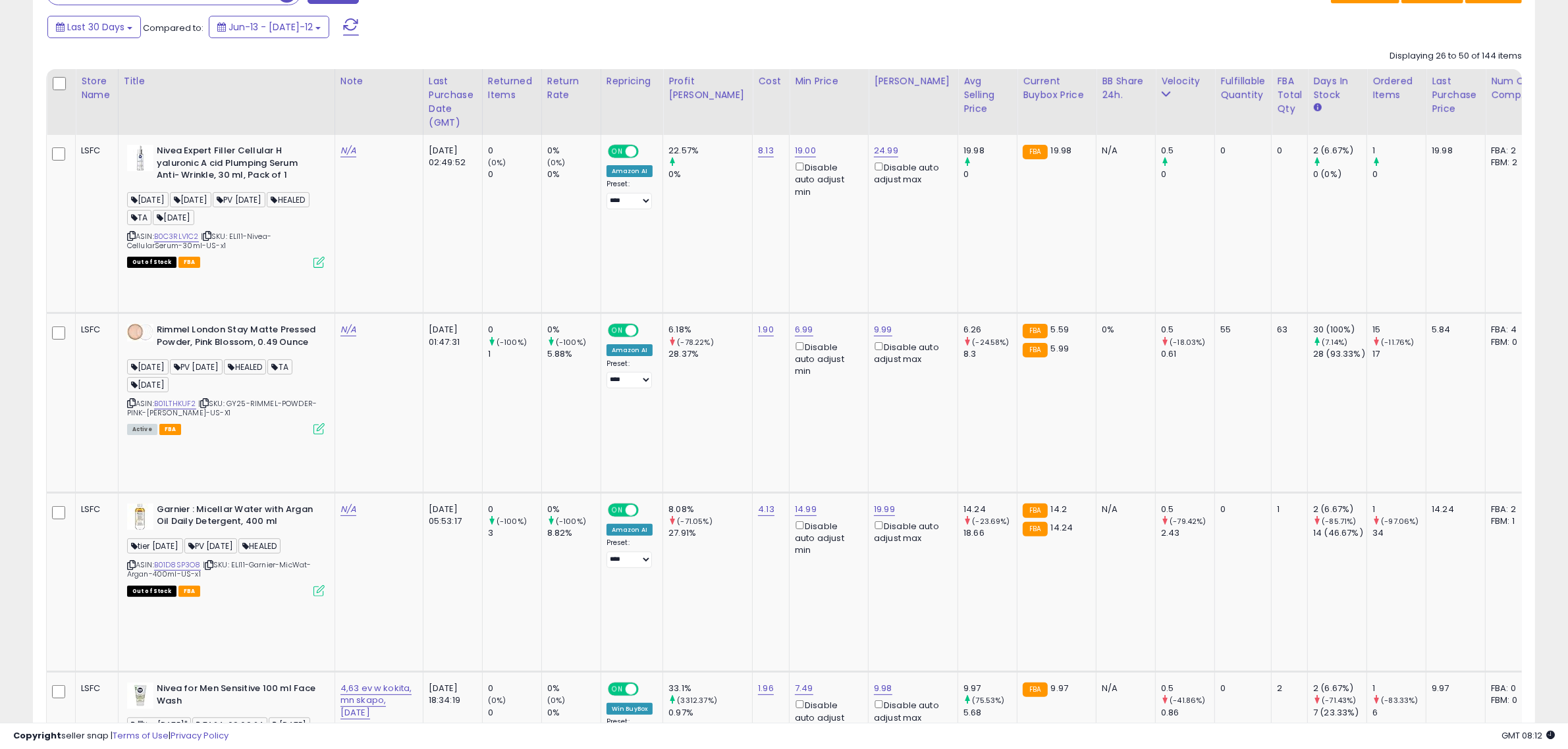
scroll to position [0, 0]
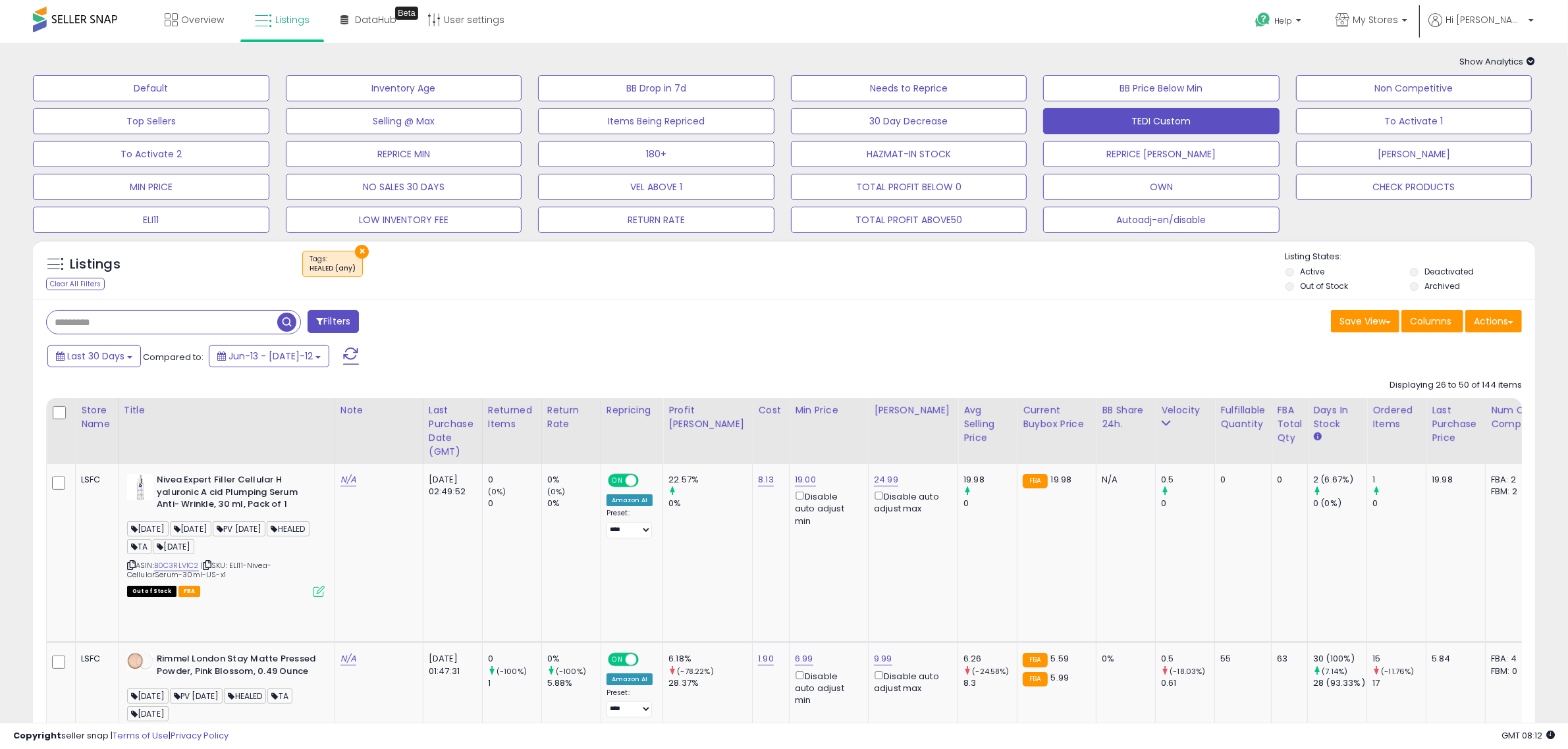
drag, startPoint x: 814, startPoint y: 317, endPoint x: 495, endPoint y: 291, distance: 320.1
click at [804, 318] on div "Save View Save As New View Update Current View Columns Actions Import Export Vi…" at bounding box center [1158, 323] width 748 height 26
click at [362, 250] on button "×" at bounding box center [362, 252] width 14 height 14
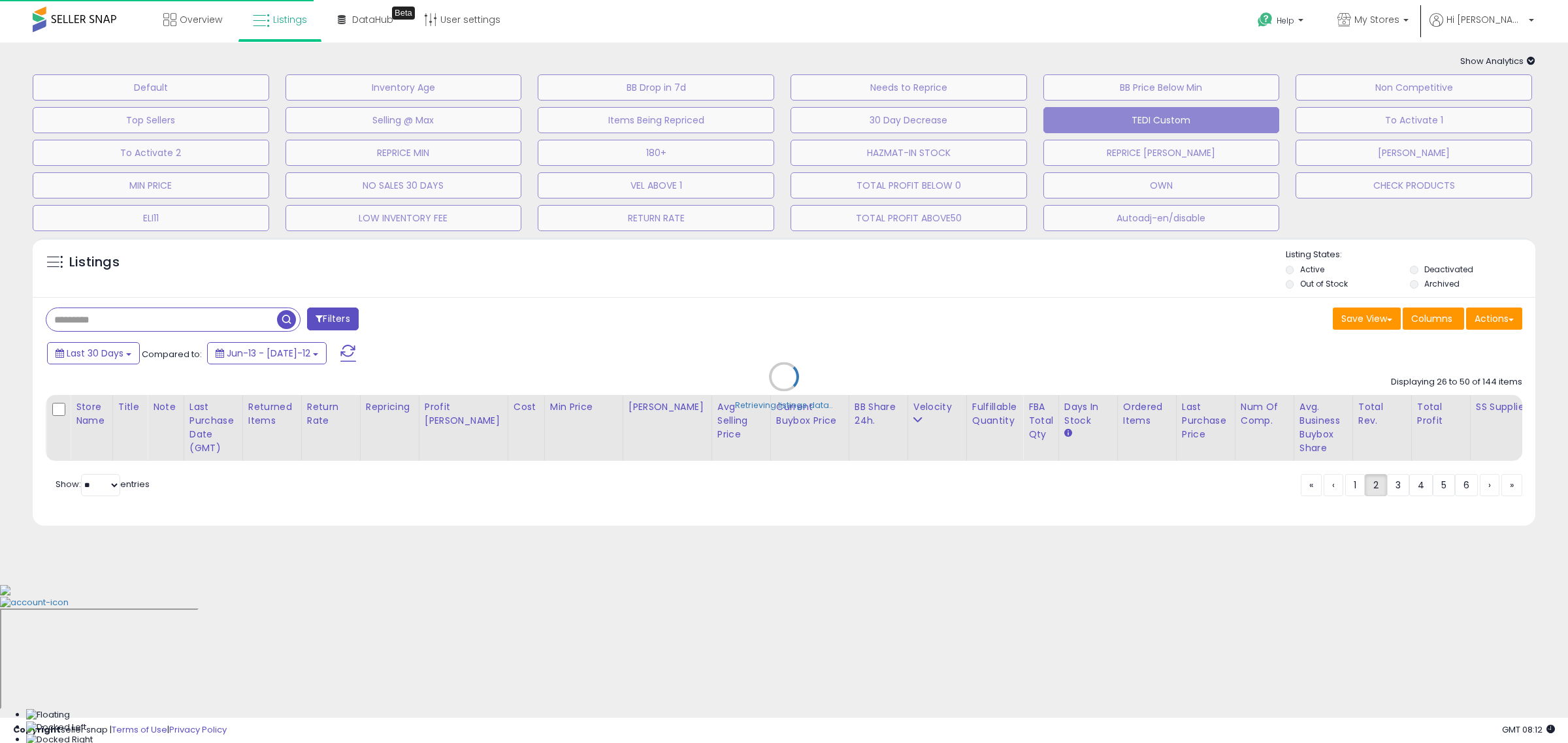
click at [517, 308] on div "Retrieving listings data.." at bounding box center [784, 386] width 1523 height 311
